Goal: Task Accomplishment & Management: Manage account settings

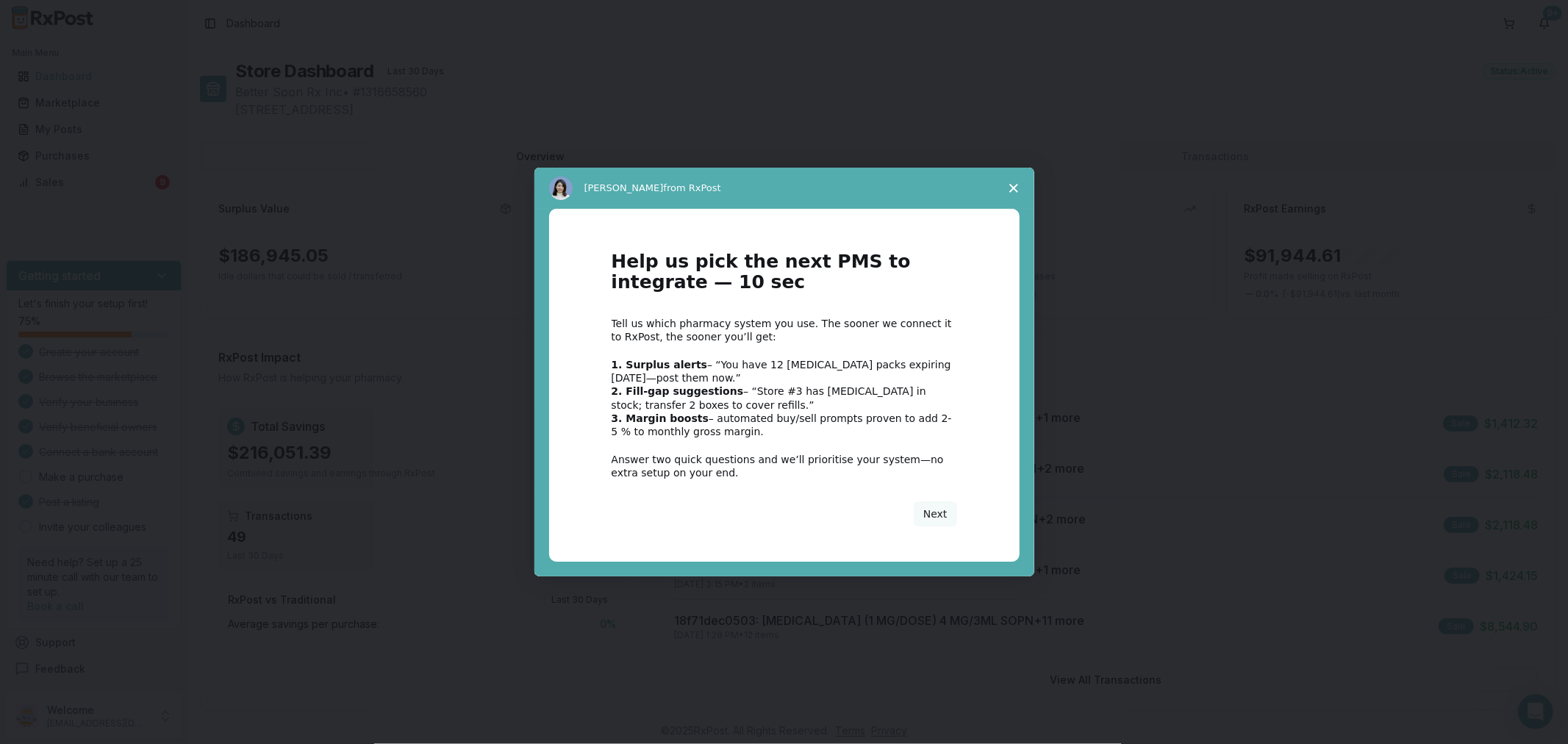
click at [1009, 186] on icon "Close survey" at bounding box center [1013, 188] width 9 height 9
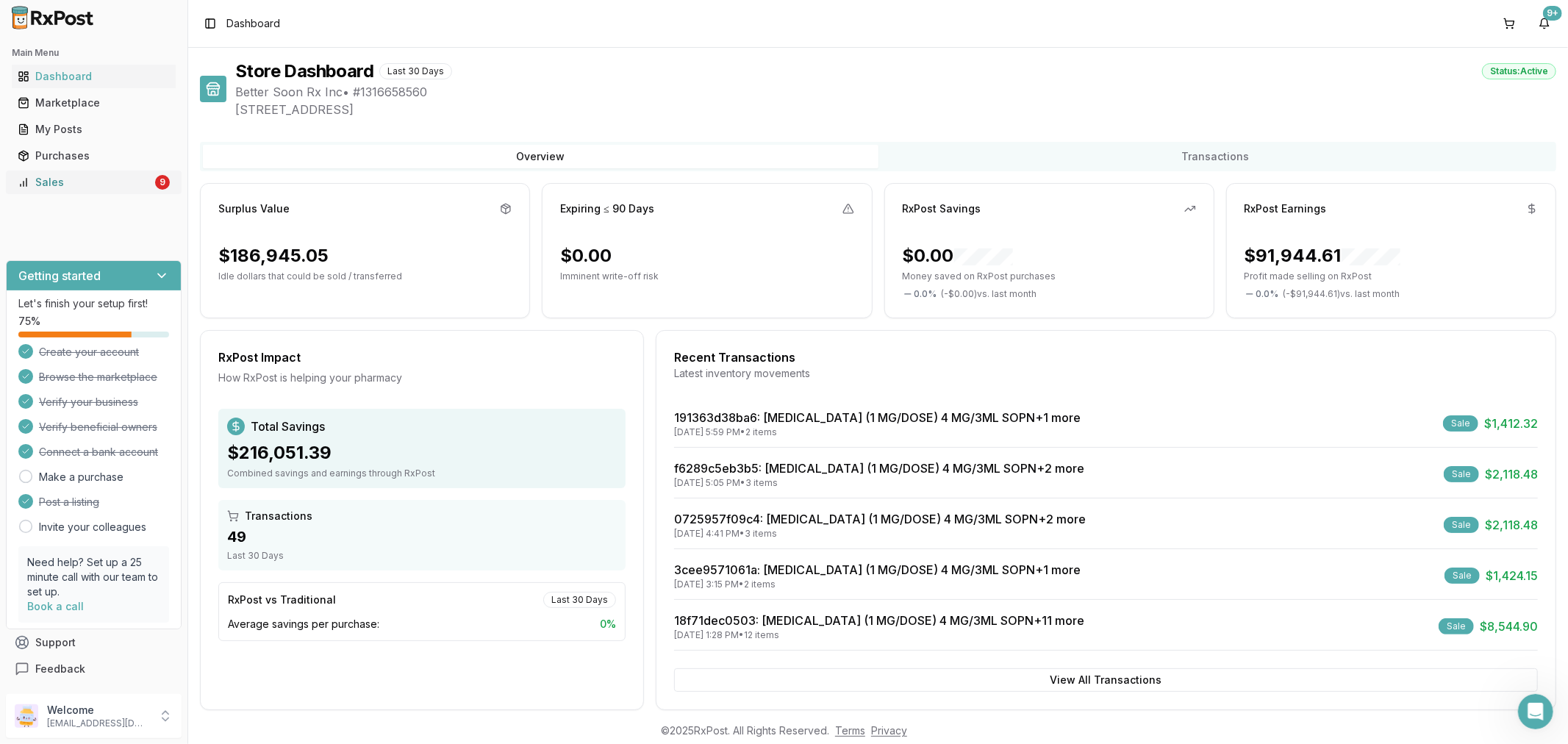
click at [86, 186] on div "Sales" at bounding box center [84, 181] width 135 height 15
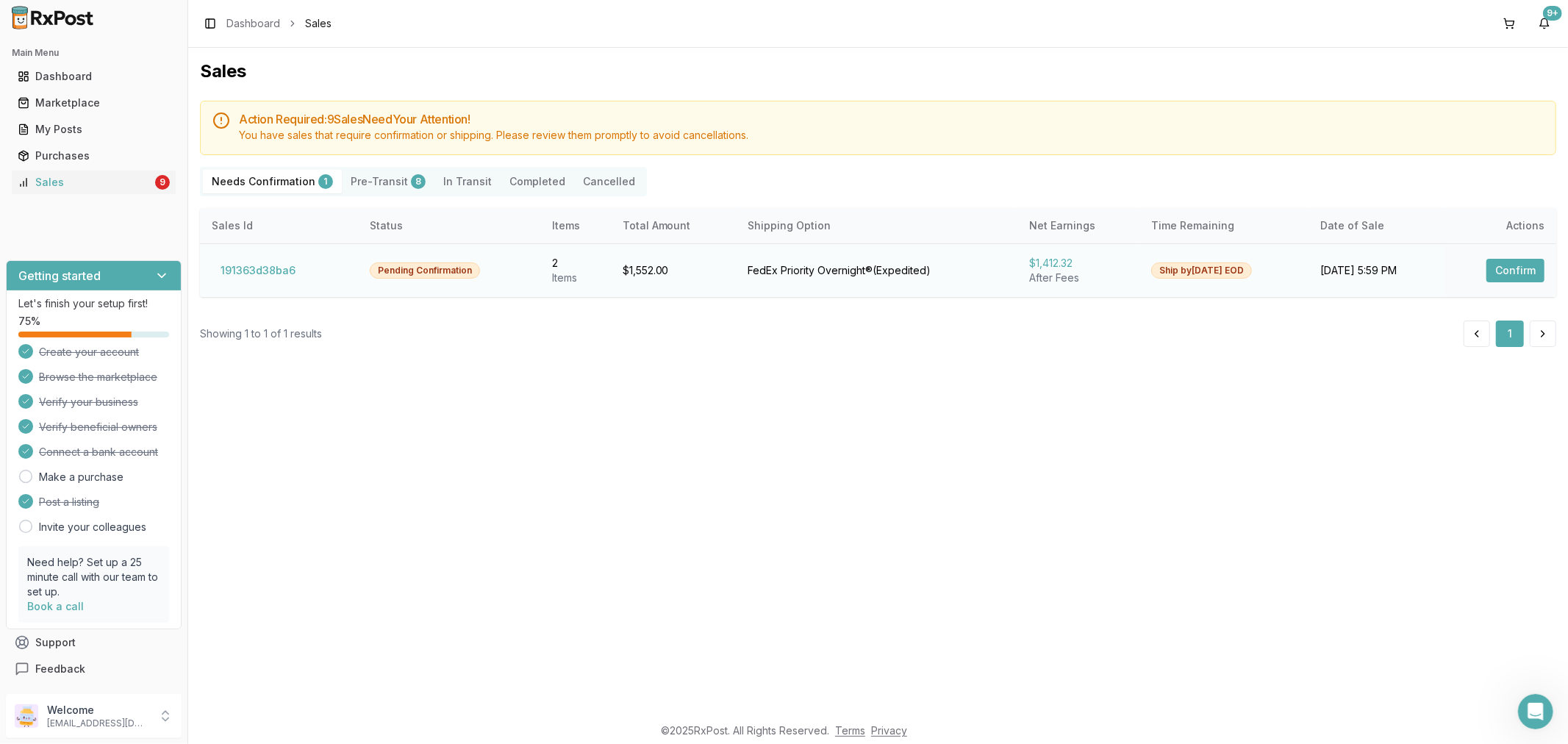
click at [1498, 281] on button "Confirm" at bounding box center [1516, 271] width 58 height 23
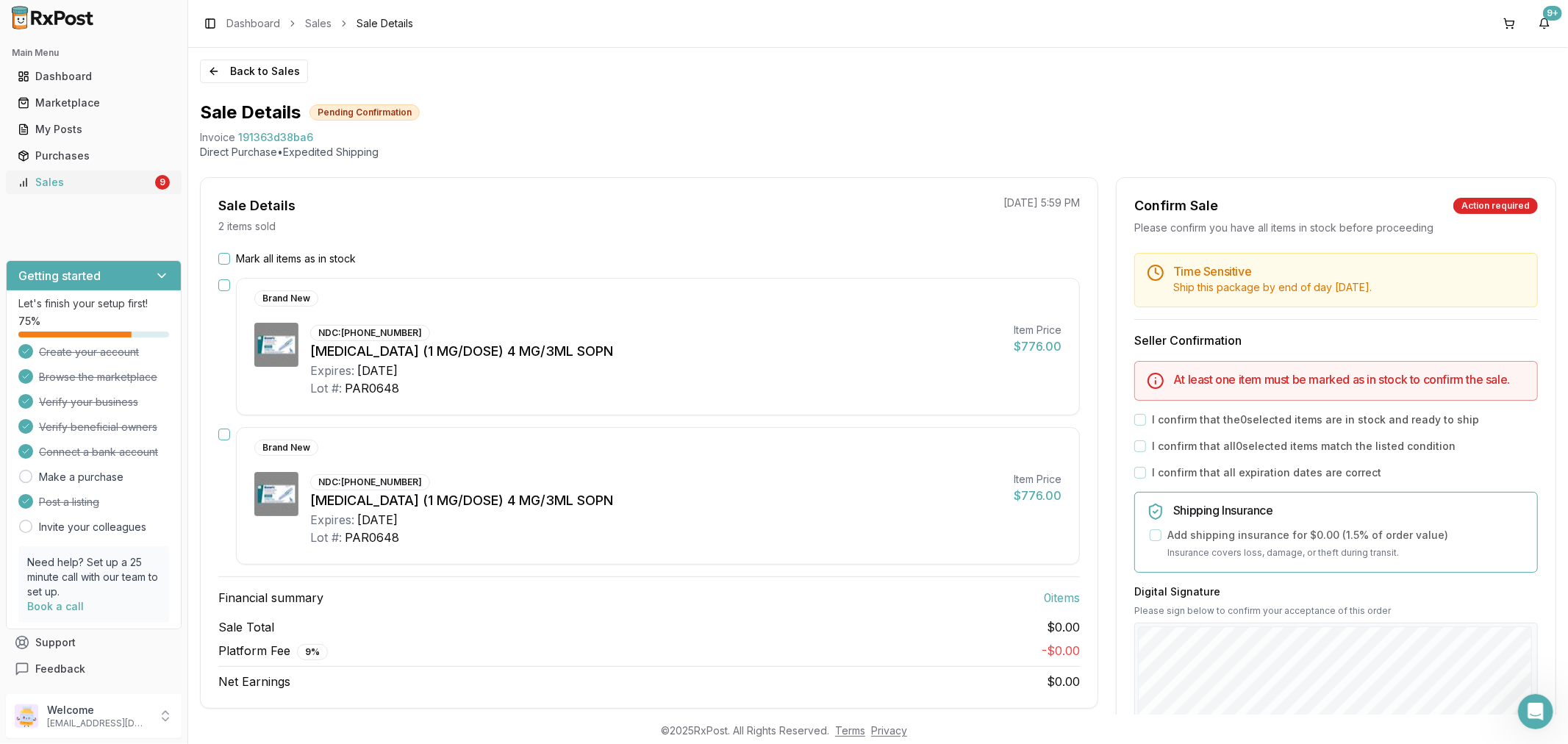
click at [56, 180] on div "Sales" at bounding box center [84, 181] width 135 height 15
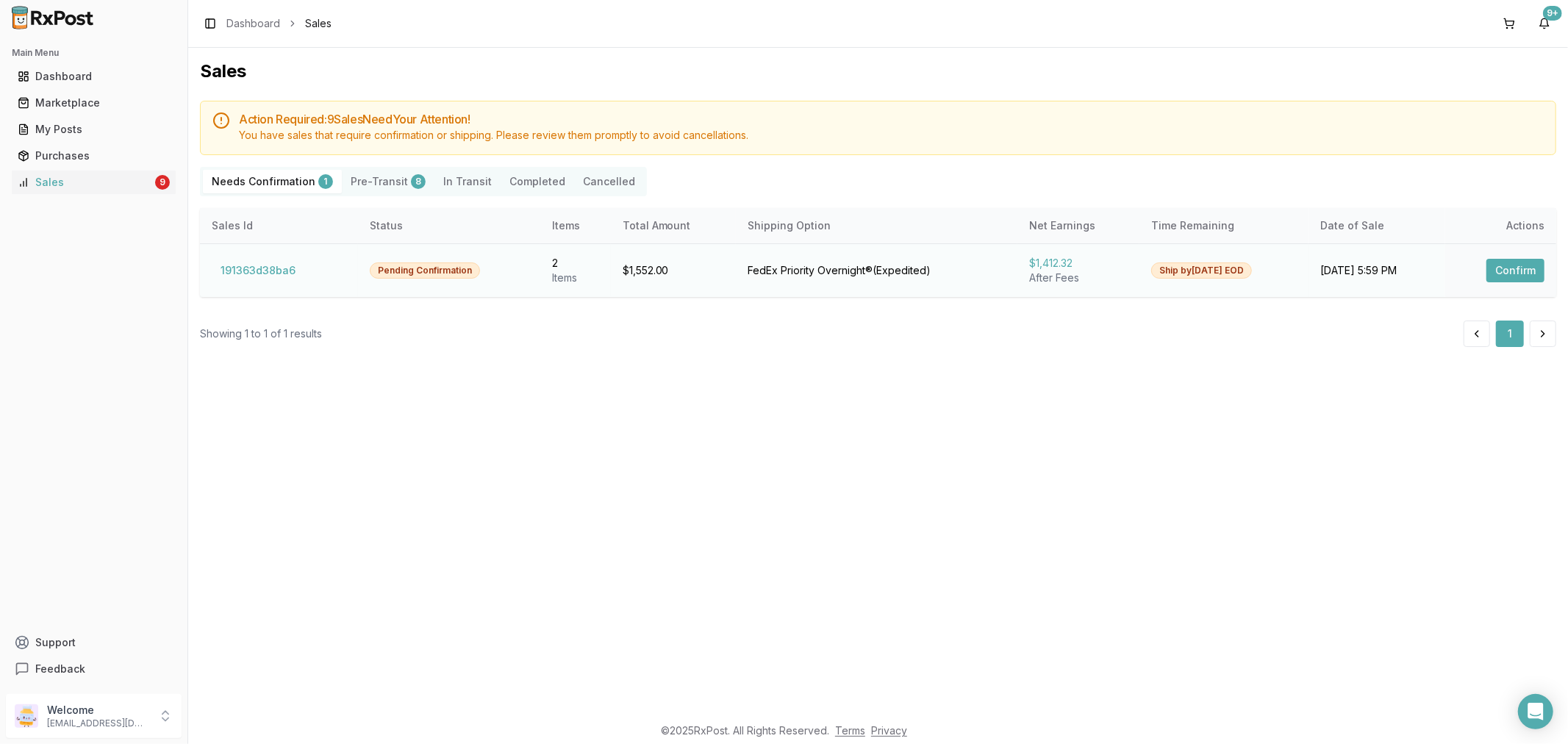
drag, startPoint x: 1508, startPoint y: 266, endPoint x: 1503, endPoint y: 275, distance: 10.3
click at [1506, 268] on button "Confirm" at bounding box center [1516, 271] width 58 height 23
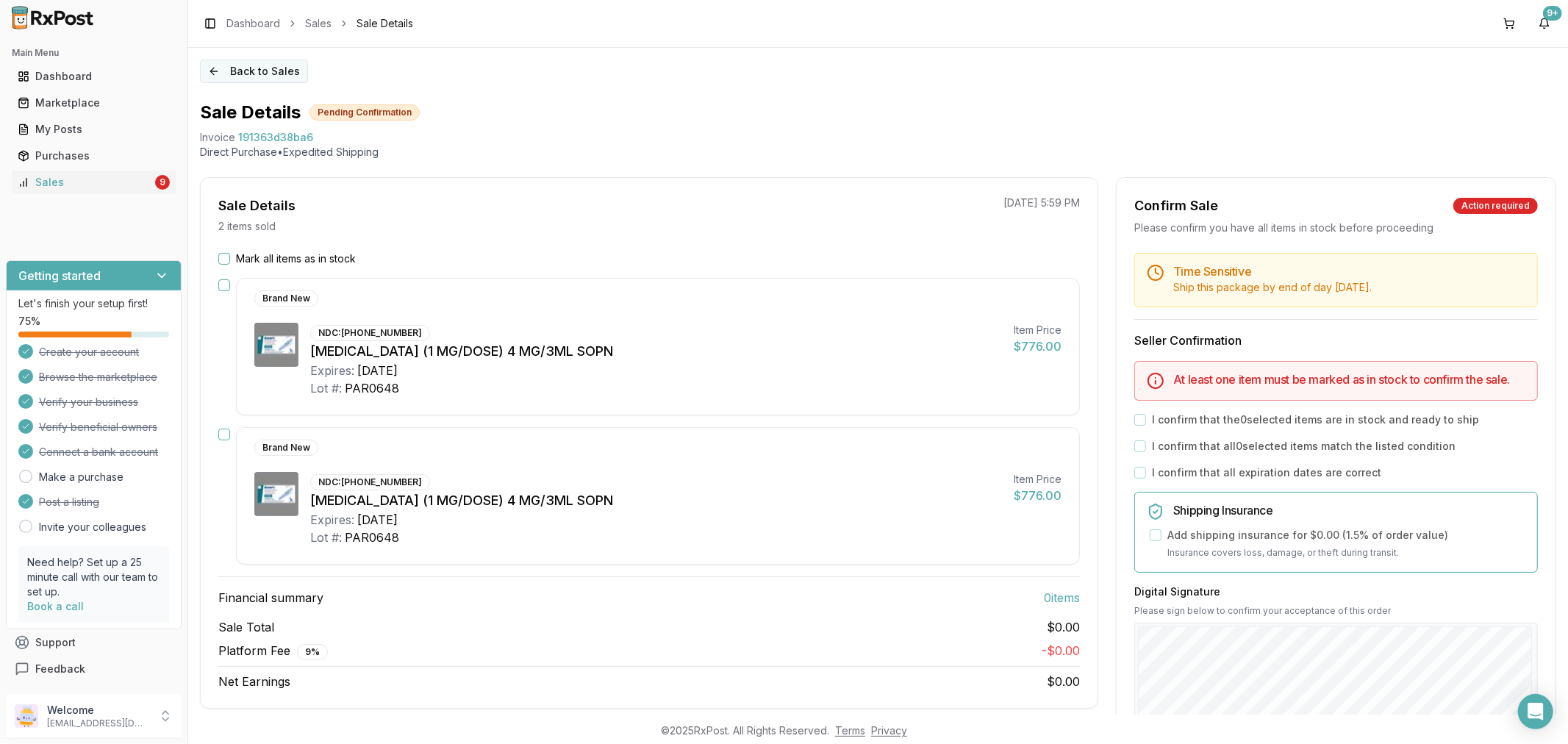
click at [215, 69] on button "Back to Sales" at bounding box center [253, 71] width 108 height 23
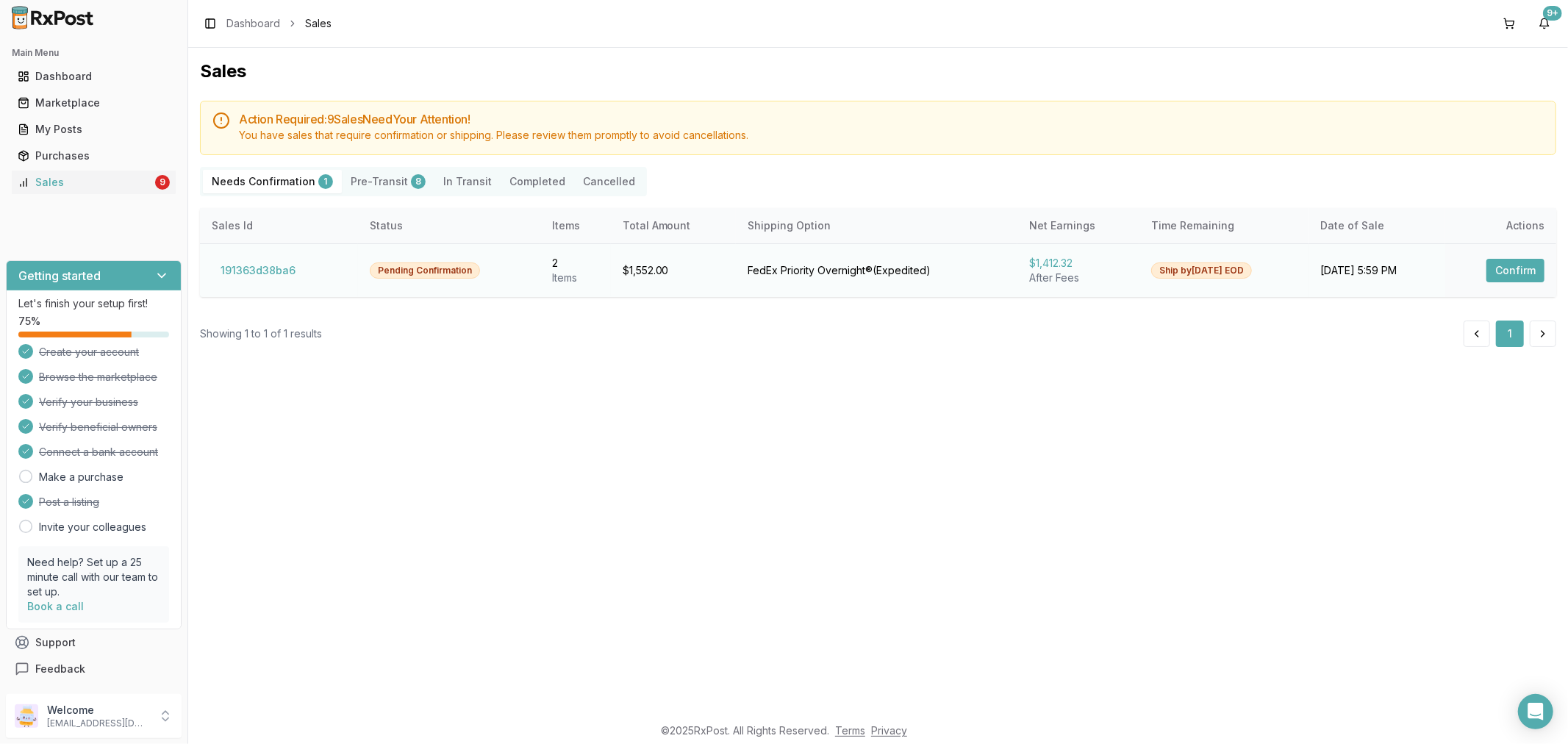
click at [1523, 267] on button "Confirm" at bounding box center [1516, 271] width 58 height 23
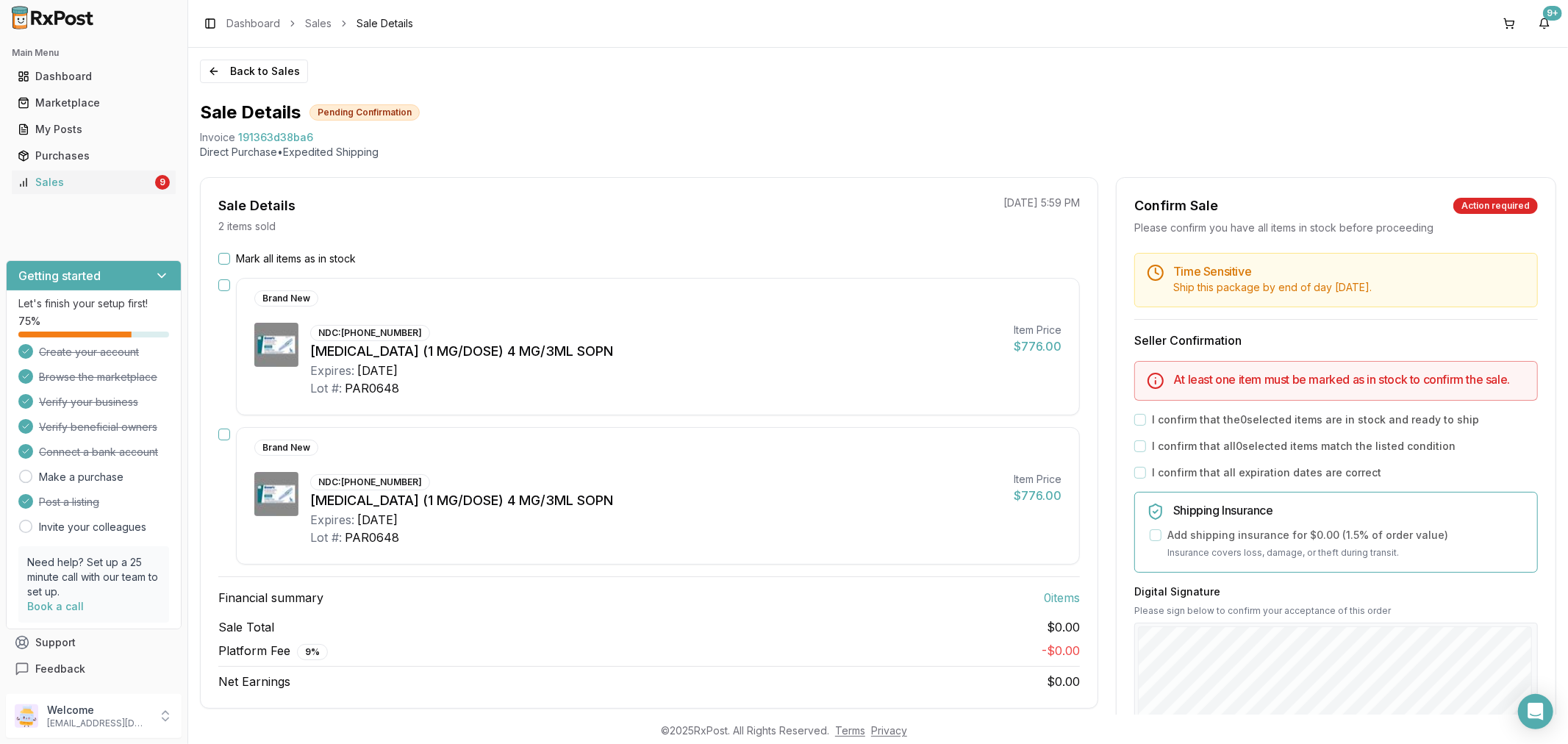
click at [197, 65] on div "Back to Sales Sale Details Pending Confirmation Invoice 191363d38ba6 Direct Pur…" at bounding box center [878, 381] width 1380 height 667
click at [219, 77] on button "Back to Sales" at bounding box center [253, 71] width 108 height 23
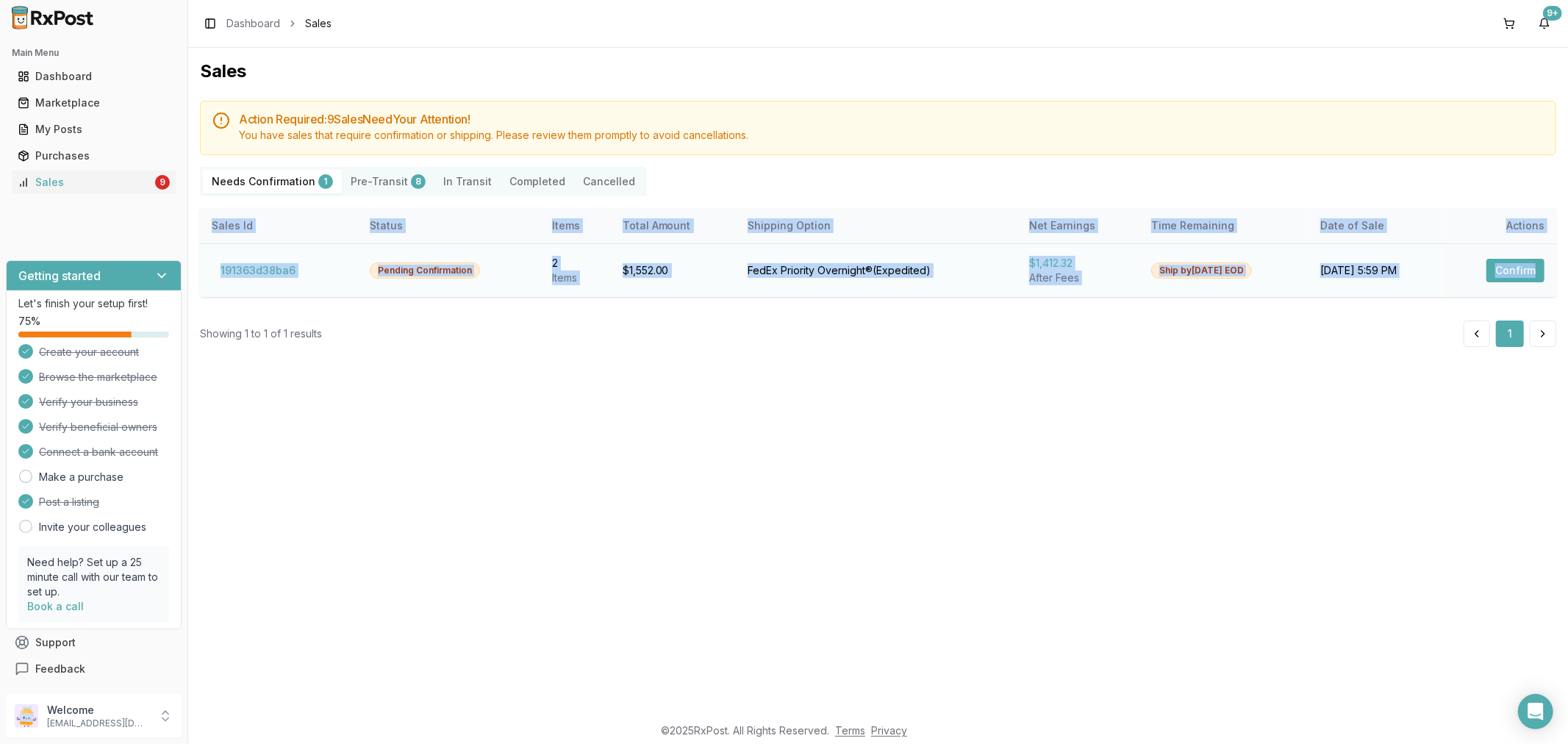
drag, startPoint x: 1512, startPoint y: 188, endPoint x: 1535, endPoint y: 277, distance: 91.9
click at [1535, 277] on div "Action Required: 9 Sale s Need Your Attention! You have sales that require conf…" at bounding box center [878, 224] width 1357 height 246
drag, startPoint x: 1523, startPoint y: 267, endPoint x: 1516, endPoint y: 281, distance: 15.7
click at [1525, 270] on button "Confirm" at bounding box center [1516, 271] width 58 height 23
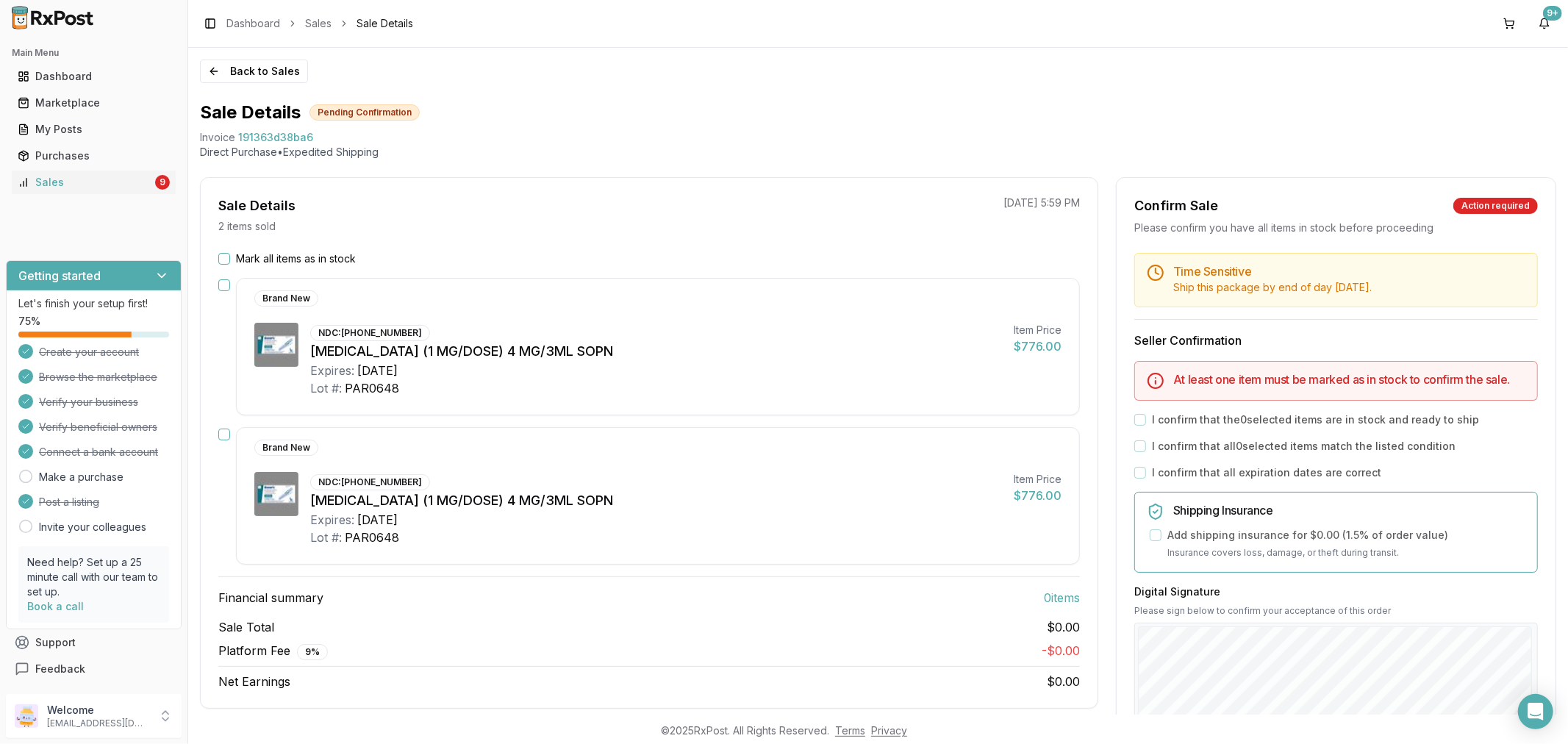
click at [1136, 146] on p "Direct Purchase • Expedited Shipping" at bounding box center [878, 151] width 1357 height 15
click at [221, 258] on button "Mark all items as in stock" at bounding box center [224, 259] width 12 height 12
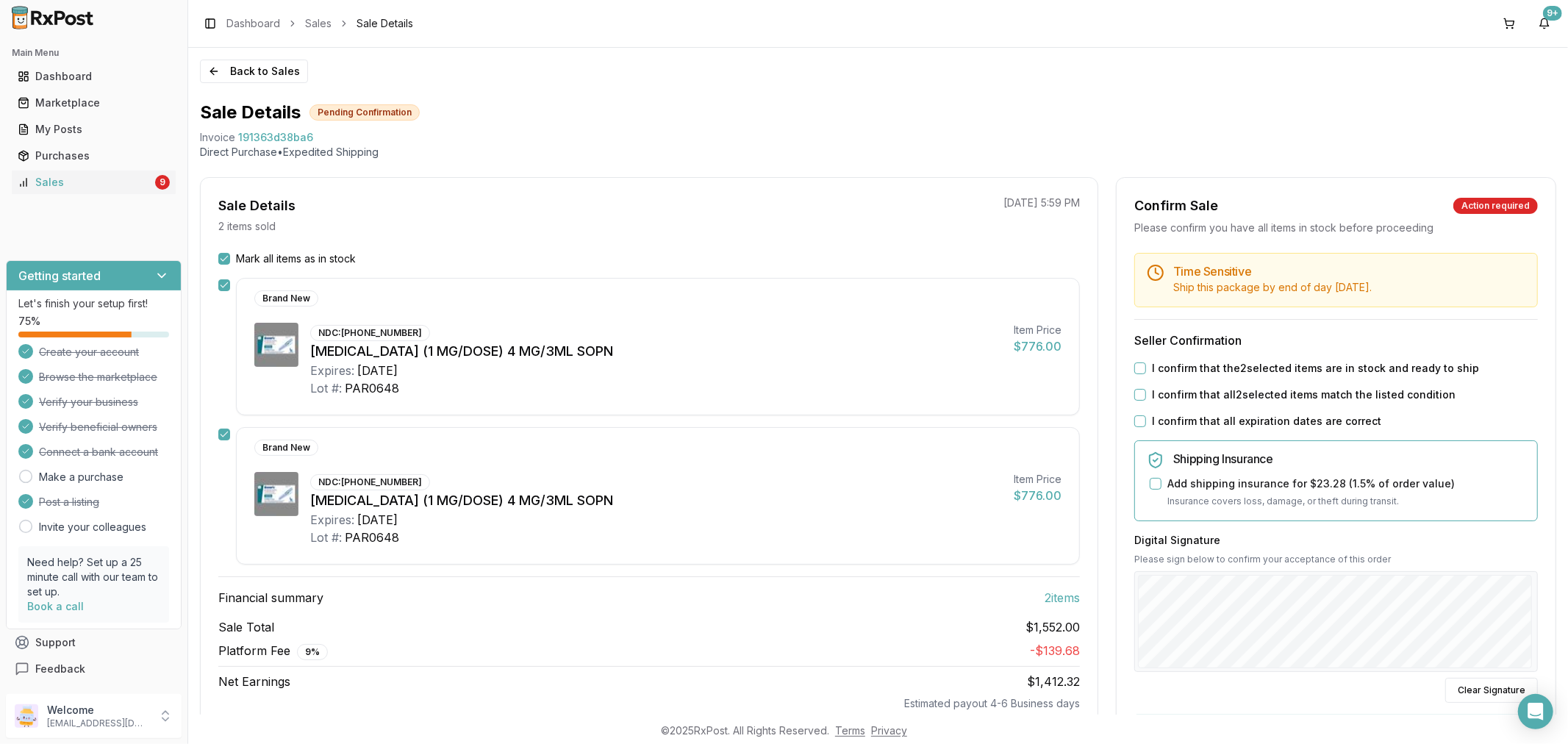
drag, startPoint x: 1133, startPoint y: 370, endPoint x: 1142, endPoint y: 388, distance: 20.1
click at [1135, 372] on button "I confirm that the 2 selected items are in stock and ready to ship" at bounding box center [1140, 369] width 12 height 12
click at [1138, 391] on button "I confirm that all 2 selected items match the listed condition" at bounding box center [1140, 395] width 12 height 12
drag, startPoint x: 1136, startPoint y: 421, endPoint x: 1155, endPoint y: 469, distance: 51.6
click at [1141, 425] on button "I confirm that all expiration dates are correct" at bounding box center [1140, 421] width 12 height 12
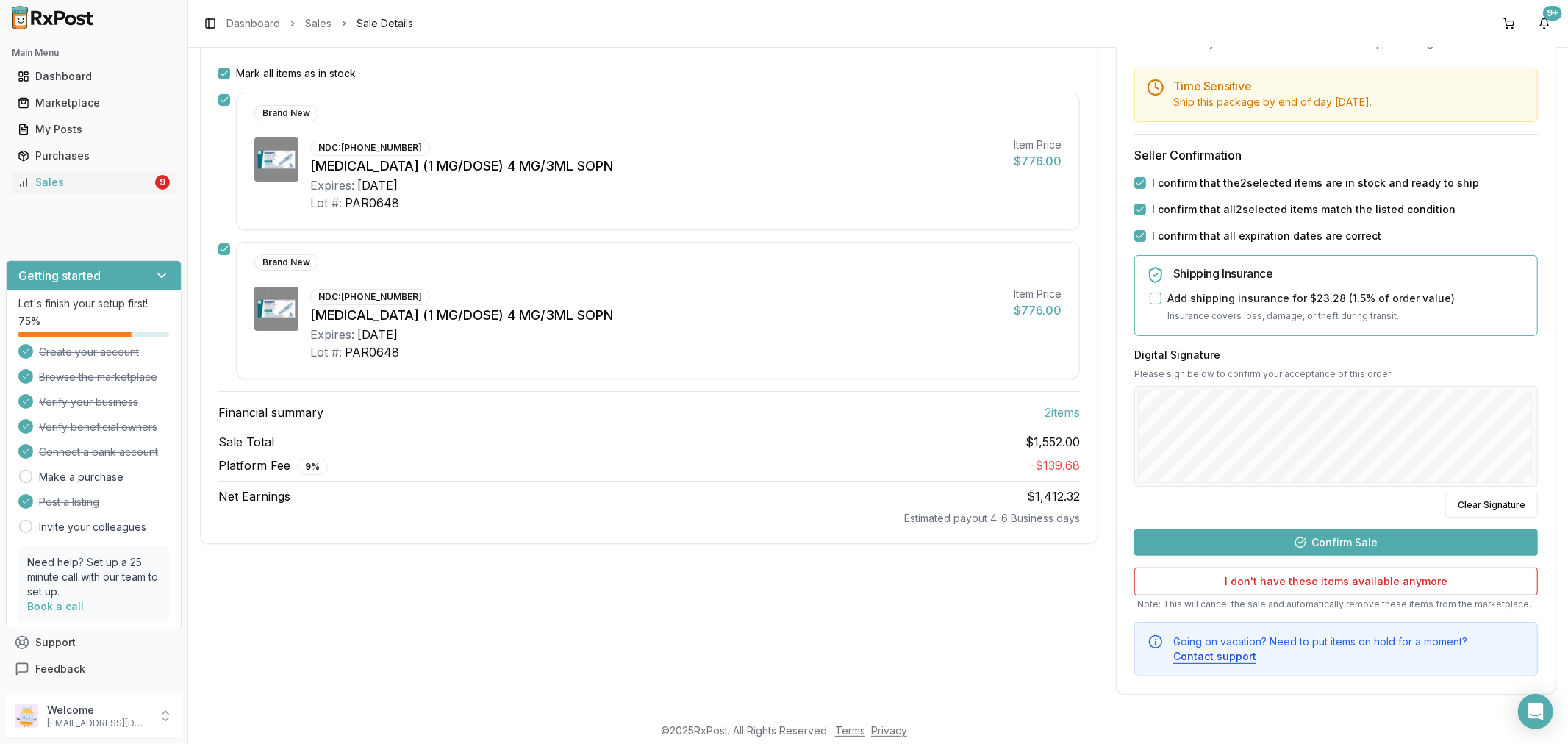
scroll to position [190, 0]
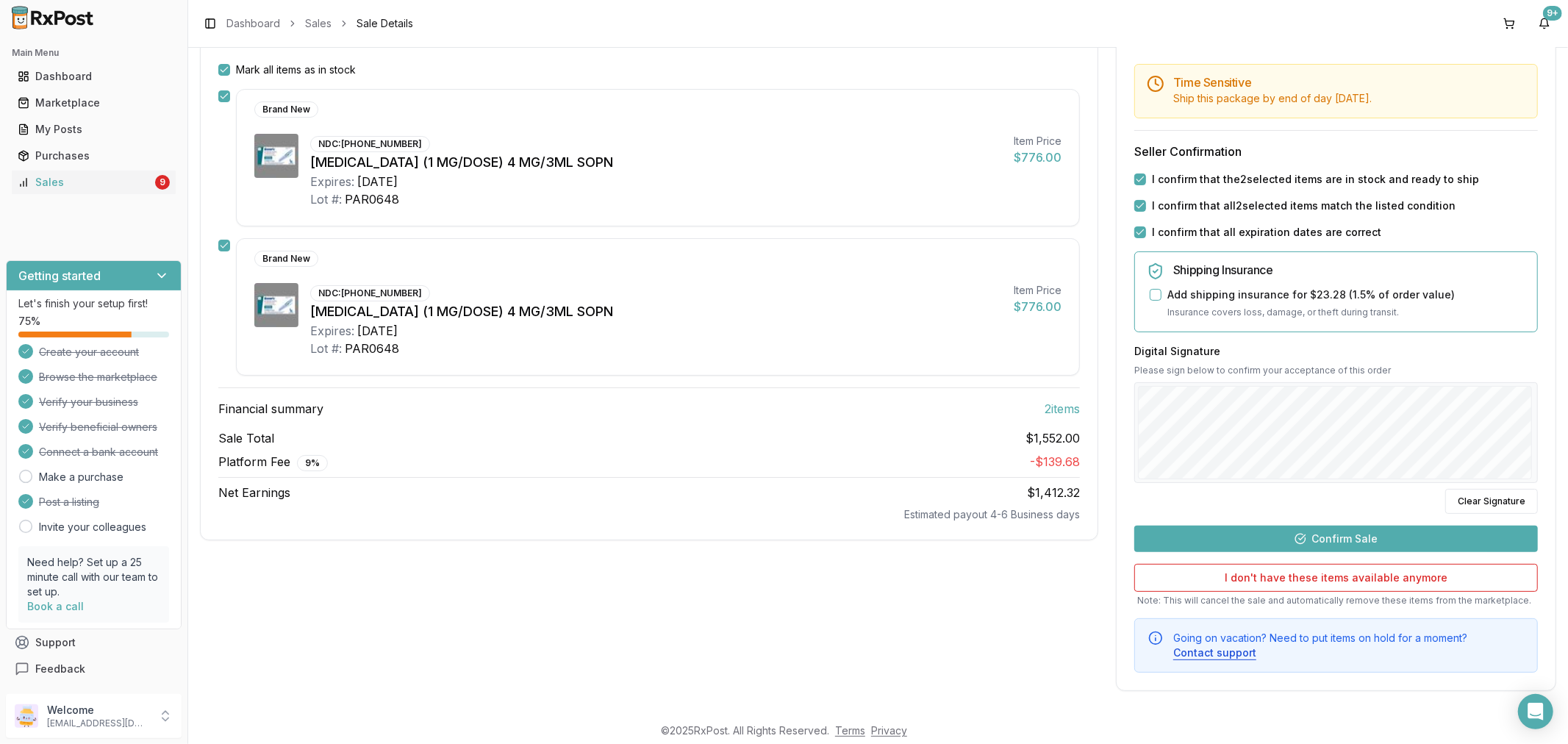
click at [1309, 539] on button "Confirm Sale" at bounding box center [1336, 538] width 403 height 26
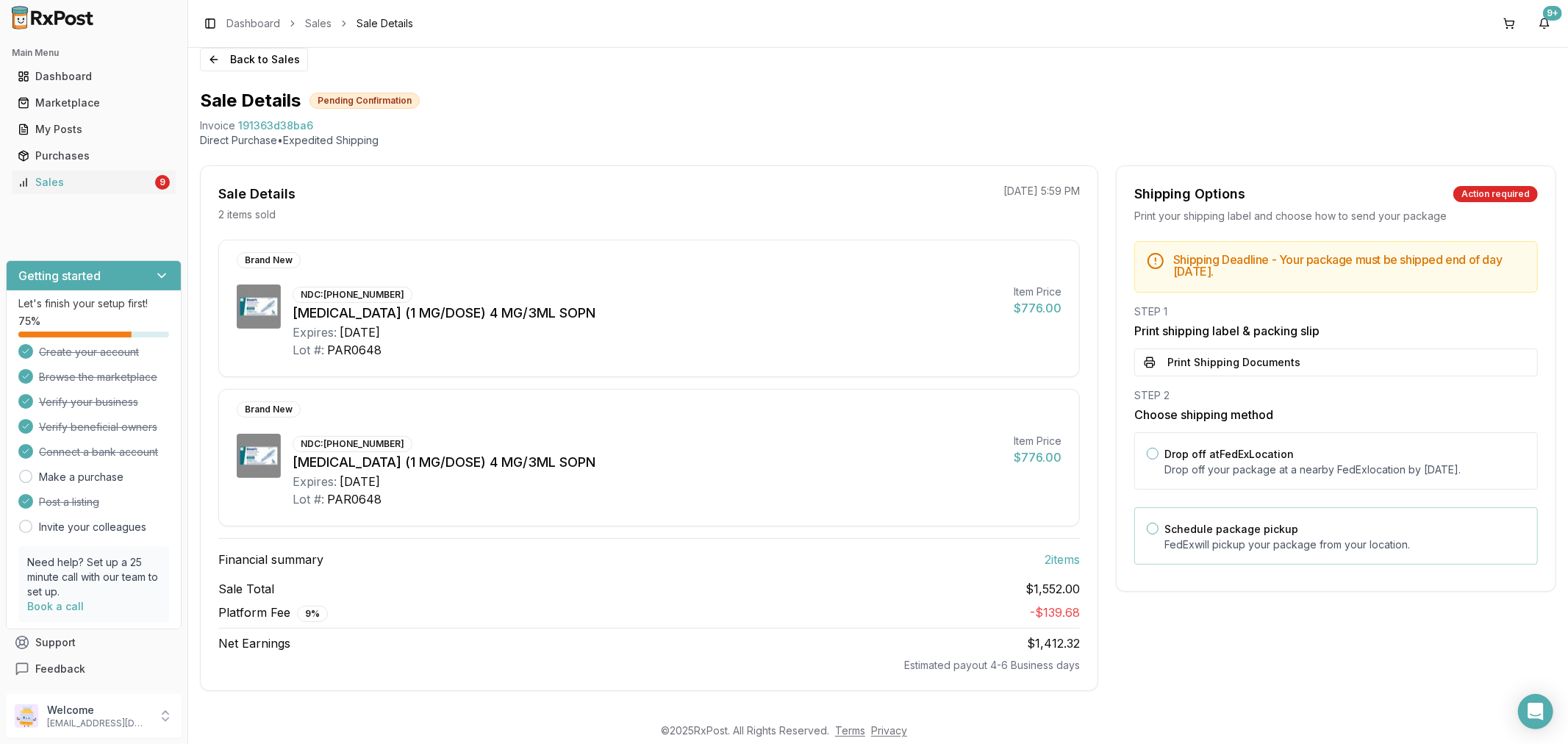
scroll to position [15, 0]
click at [1197, 361] on button "Print Shipping Documents" at bounding box center [1336, 362] width 403 height 28
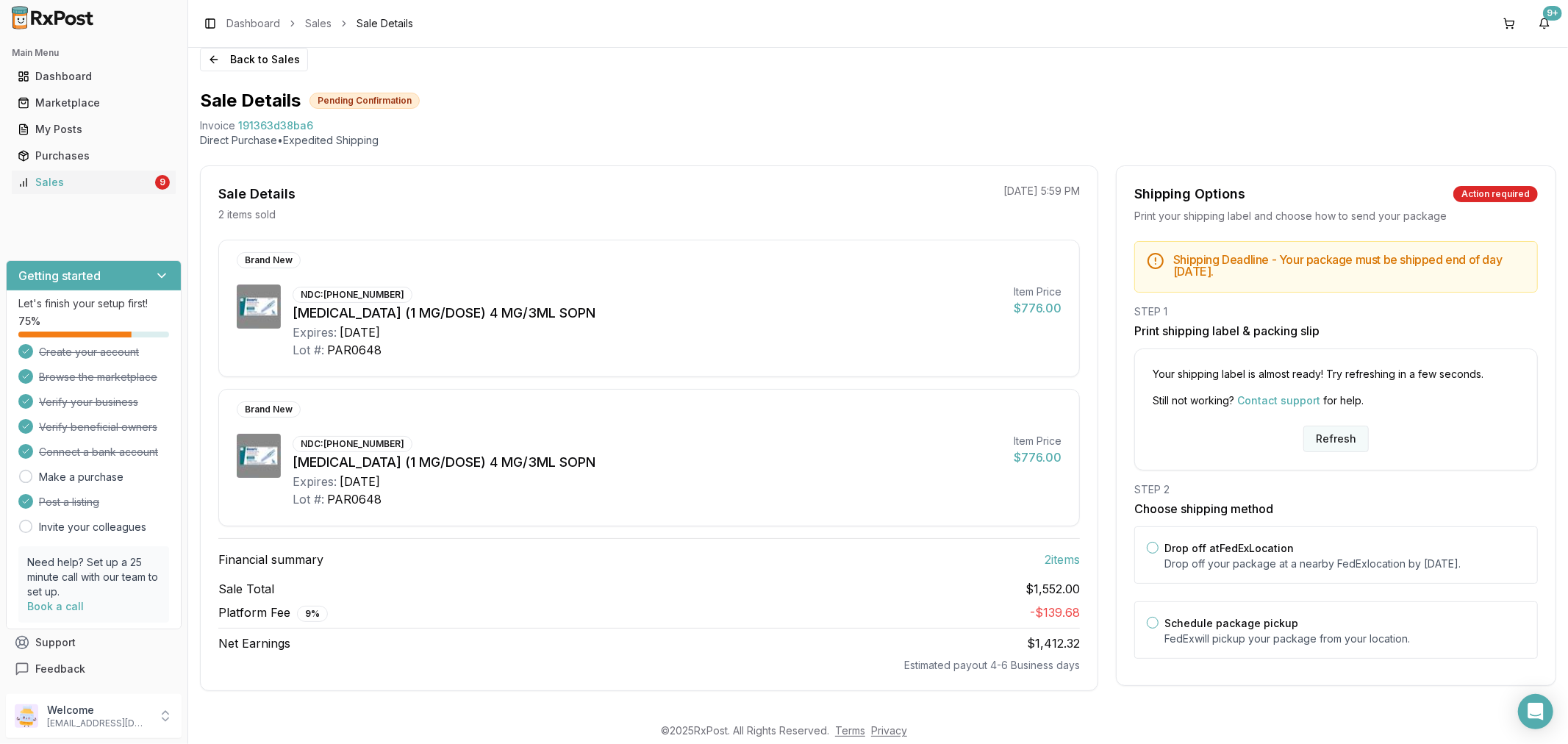
click at [1344, 442] on button "Refresh" at bounding box center [1335, 438] width 65 height 26
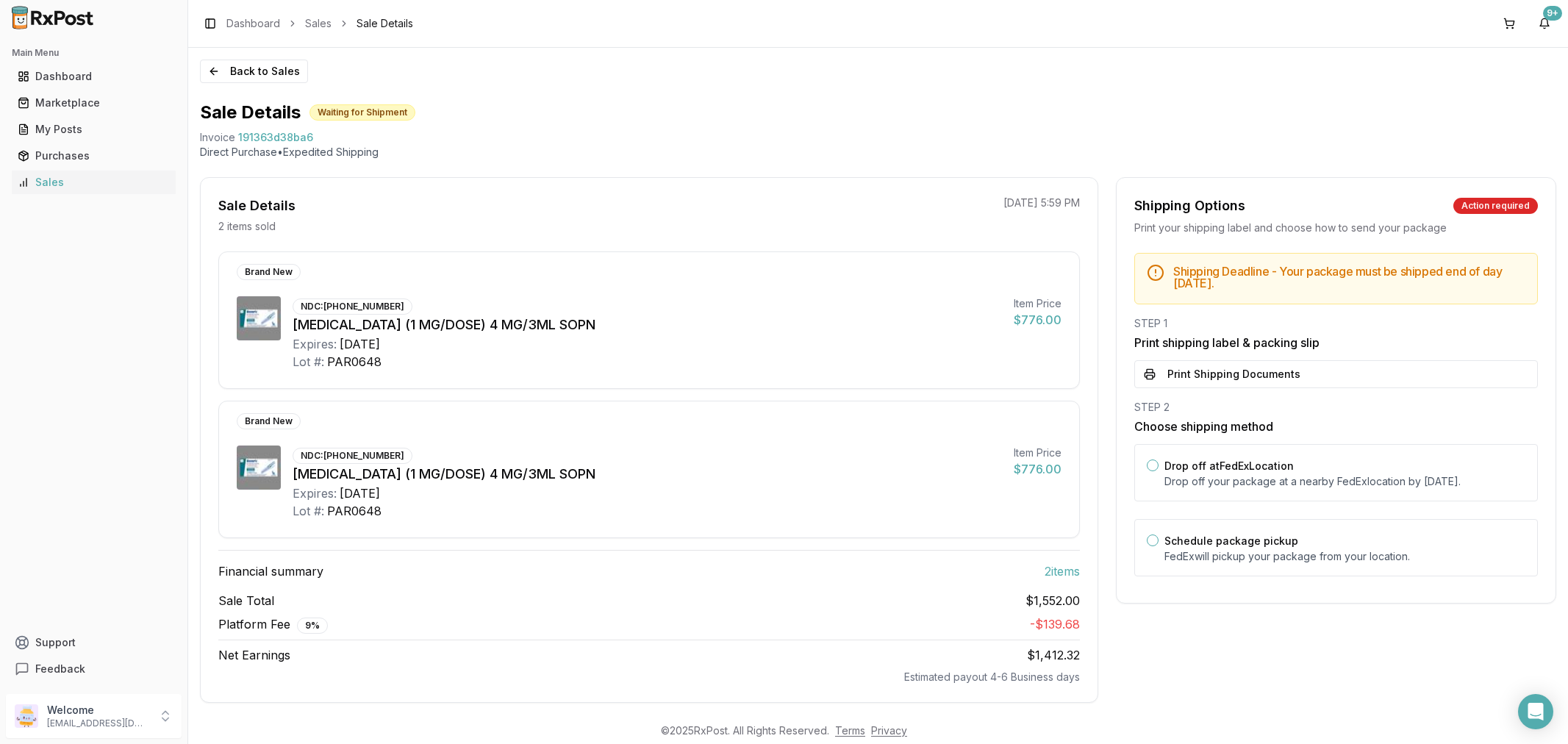
click at [1282, 366] on button "Print Shipping Documents" at bounding box center [1336, 374] width 403 height 28
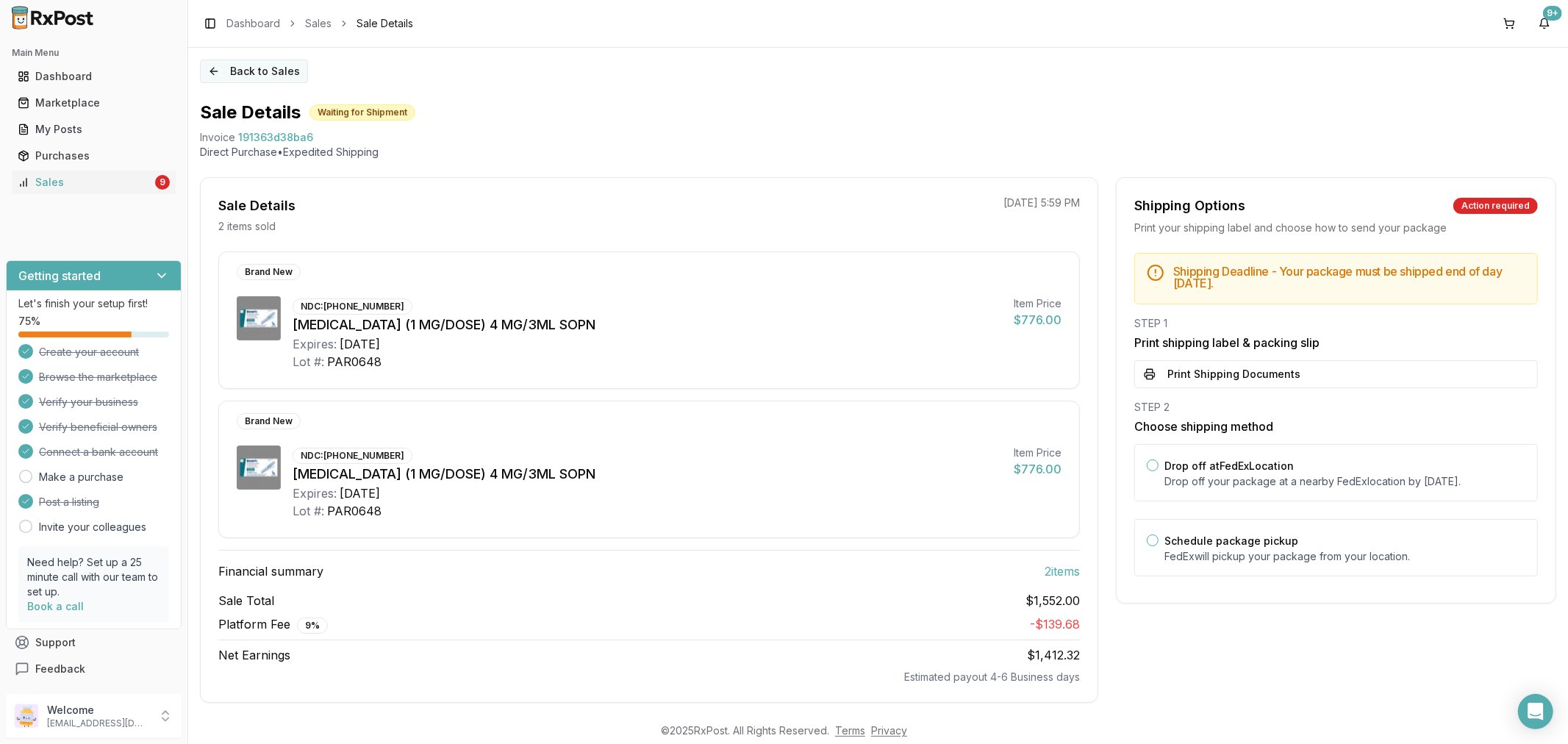
click at [210, 72] on button "Back to Sales" at bounding box center [253, 71] width 108 height 23
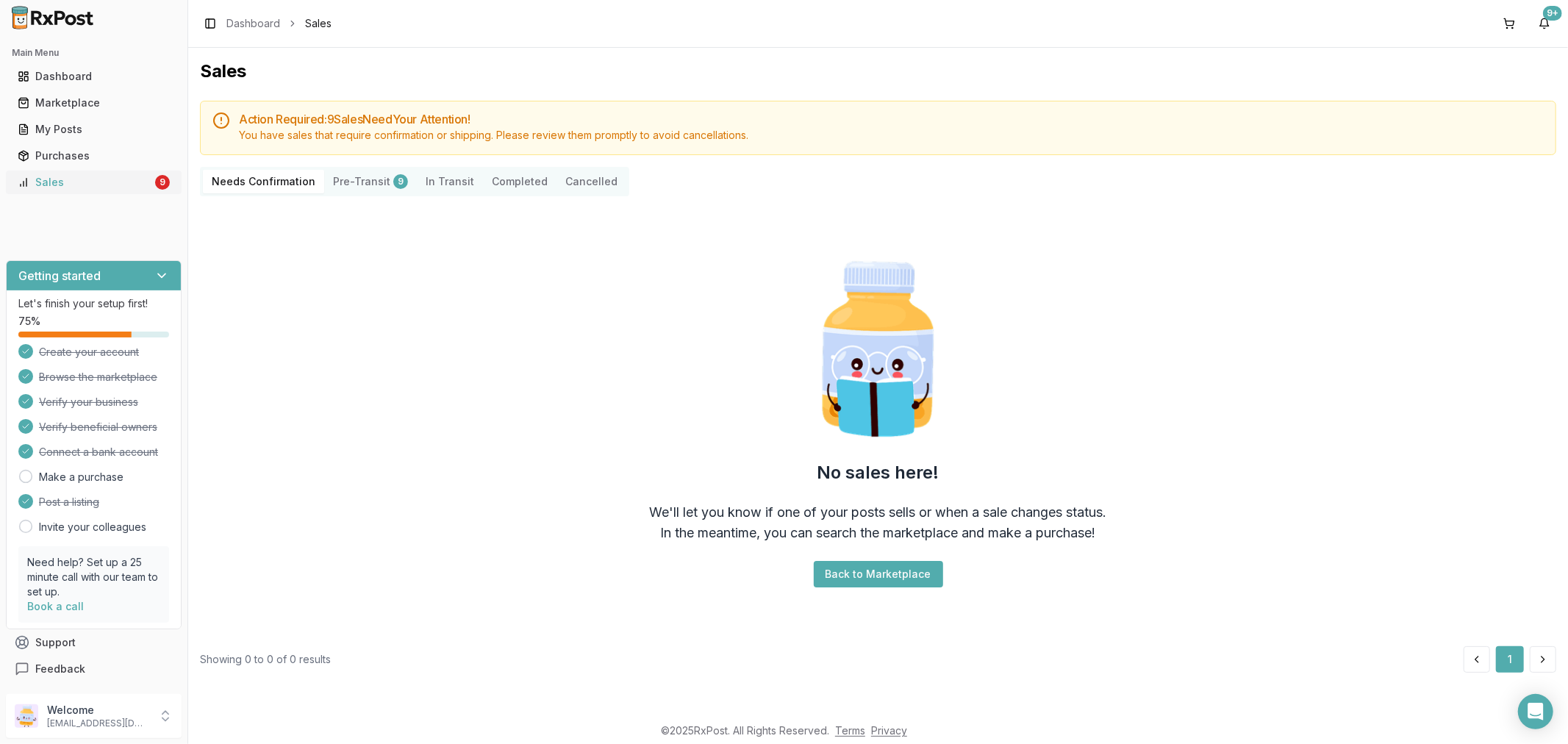
click at [126, 185] on div "Sales" at bounding box center [84, 181] width 135 height 15
click at [378, 179] on button "Pre-Transit 9" at bounding box center [370, 181] width 93 height 23
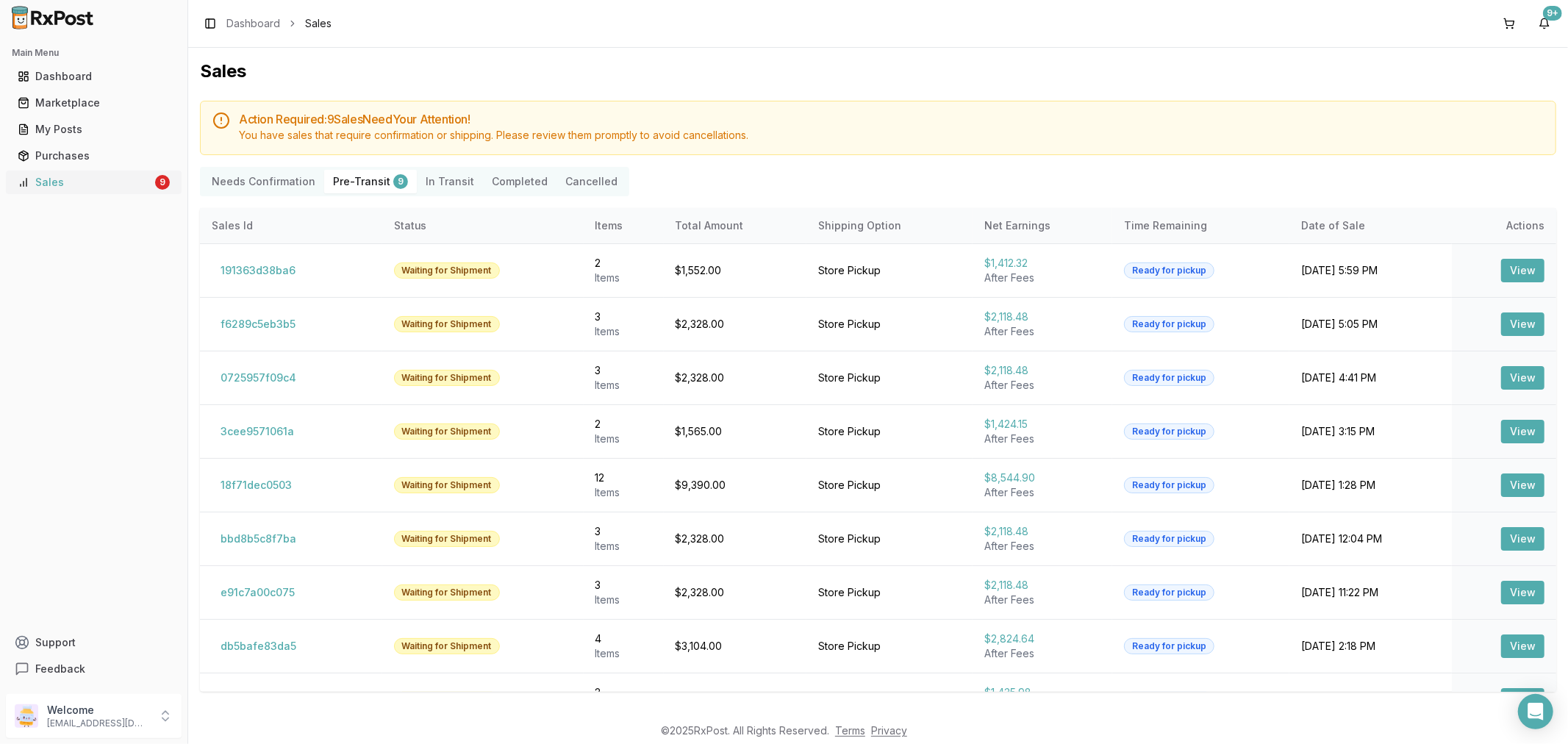
click at [147, 184] on div "Sales" at bounding box center [84, 181] width 135 height 15
click at [103, 182] on div "Sales" at bounding box center [84, 181] width 135 height 15
click at [201, 178] on div "Needs Confirmation Pre-Transit 9 In Transit Completed Cancelled" at bounding box center [414, 181] width 430 height 29
click at [223, 175] on Confirmation "Needs Confirmation" at bounding box center [263, 181] width 121 height 23
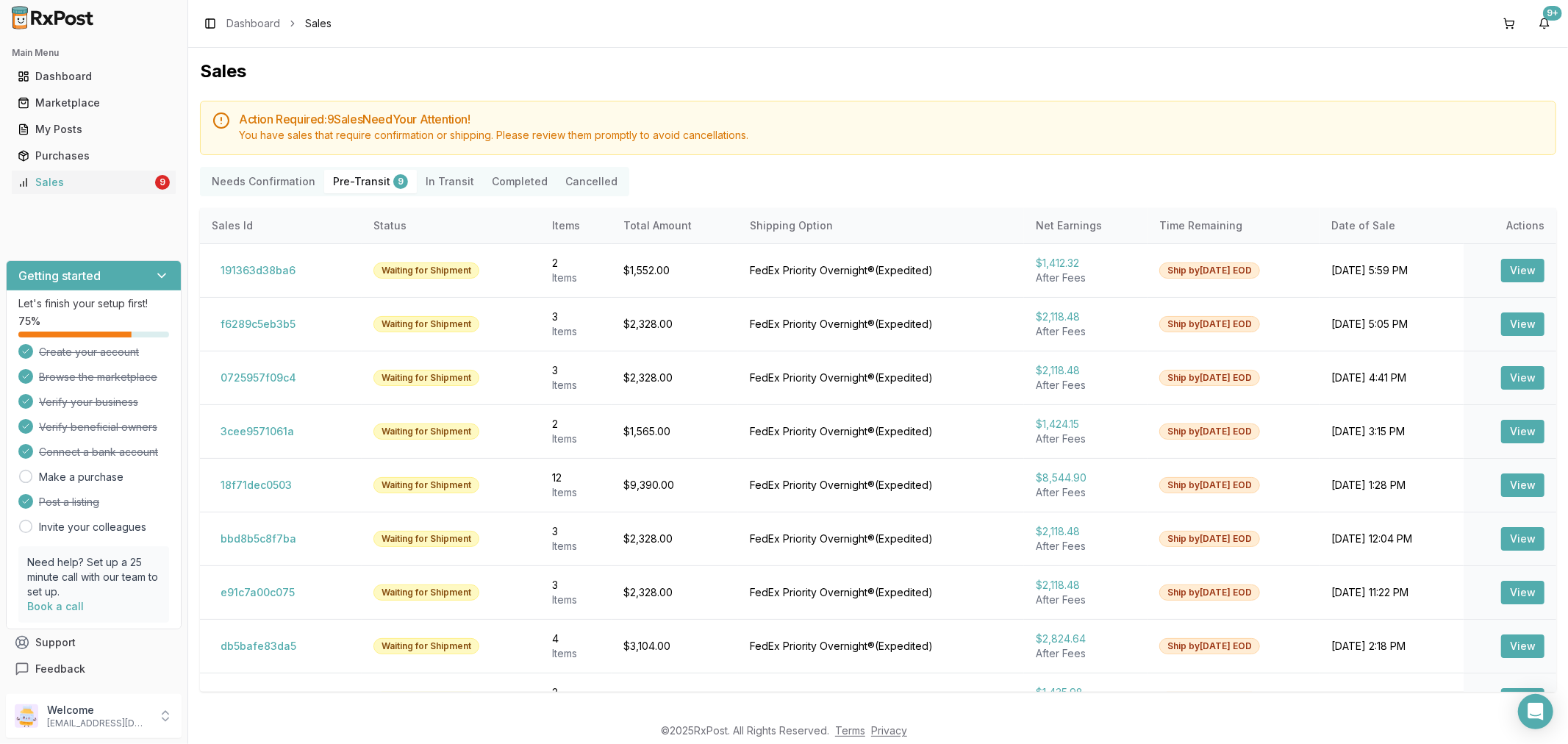
click at [240, 181] on Confirmation "Needs Confirmation" at bounding box center [263, 181] width 121 height 23
